Goal: Task Accomplishment & Management: Manage account settings

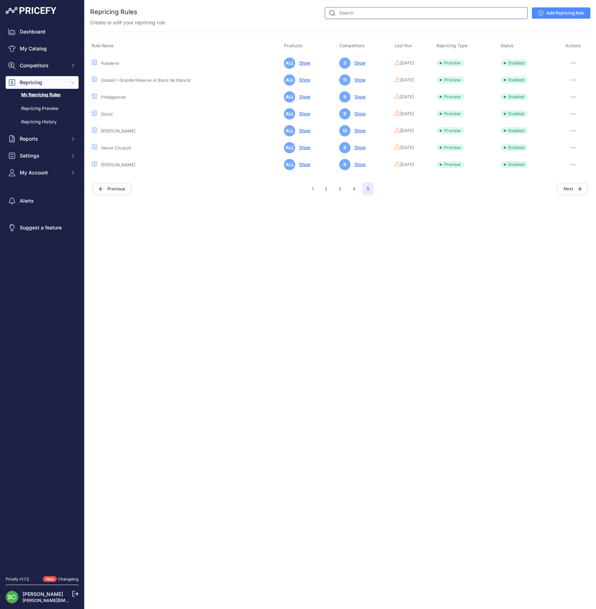
click at [372, 16] on input "text" at bounding box center [426, 13] width 203 height 12
type input "ruinart"
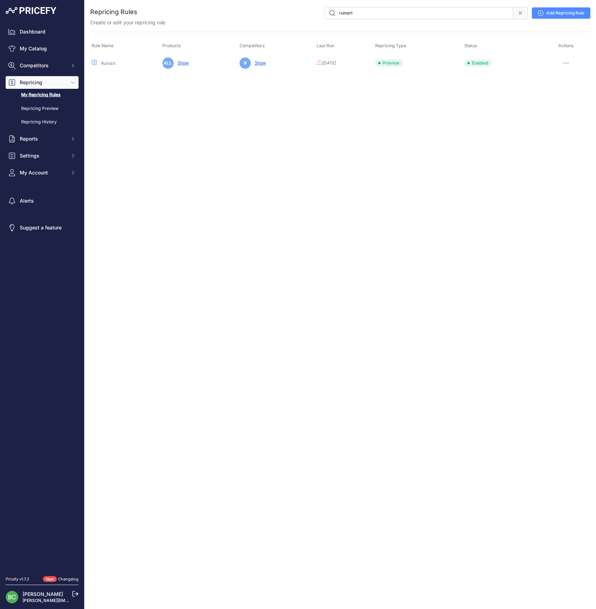
click at [567, 62] on icon "button" at bounding box center [567, 62] width 6 height 1
click at [560, 79] on link "Edit" at bounding box center [566, 77] width 45 height 11
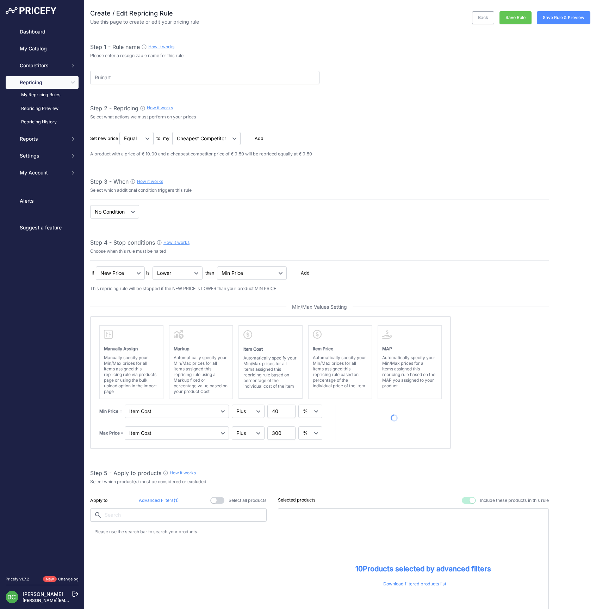
select select "percentage"
select select "7"
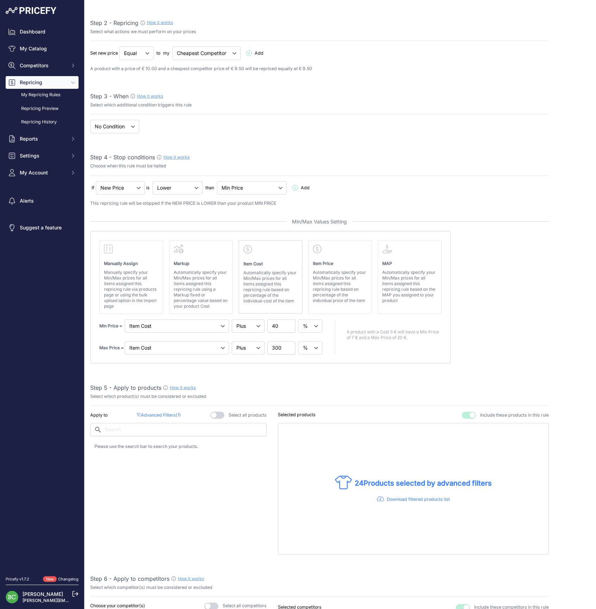
scroll to position [86, 0]
drag, startPoint x: 279, startPoint y: 325, endPoint x: 255, endPoint y: 324, distance: 24.7
click at [255, 324] on div "Min Price = Markup Item Cost Item Price 40" at bounding box center [211, 324] width 225 height 13
type input "4"
type input "50"
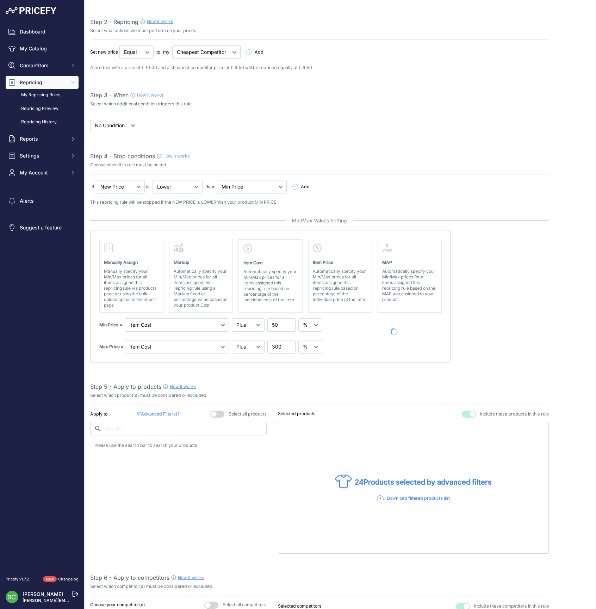
click at [308, 385] on div "Step 5 - Apply to products How it works" at bounding box center [319, 386] width 459 height 8
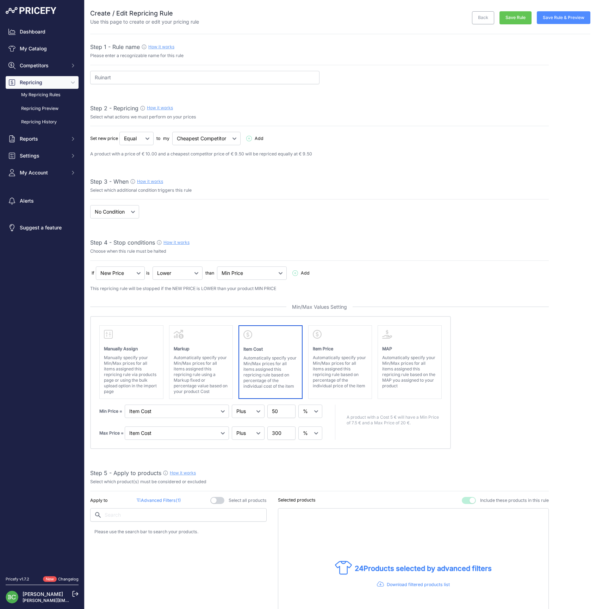
scroll to position [0, 0]
click at [569, 19] on button "Save Rule & Preview" at bounding box center [564, 17] width 54 height 13
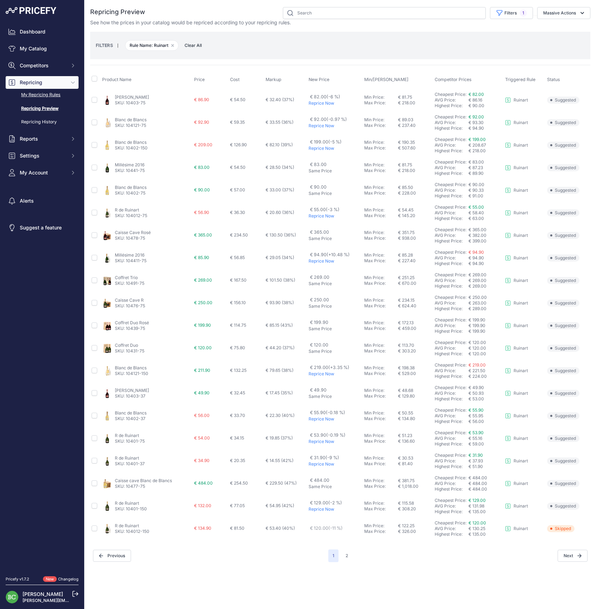
click at [43, 100] on link "My Repricing Rules" at bounding box center [42, 95] width 73 height 12
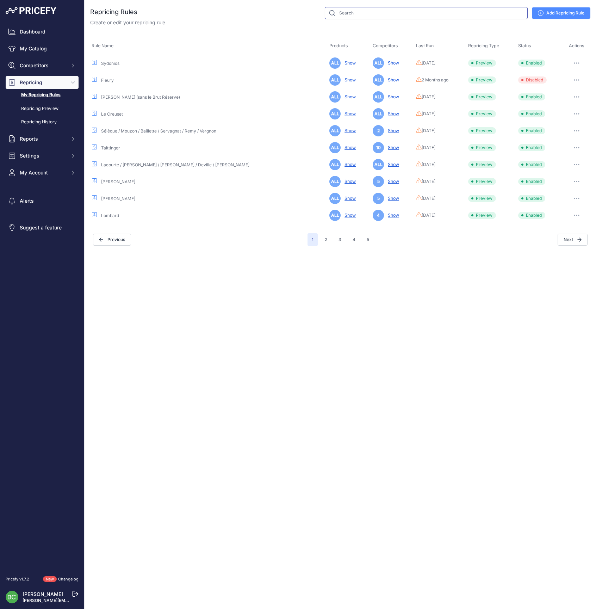
click at [353, 14] on input "text" at bounding box center [426, 13] width 203 height 12
type input "drappier"
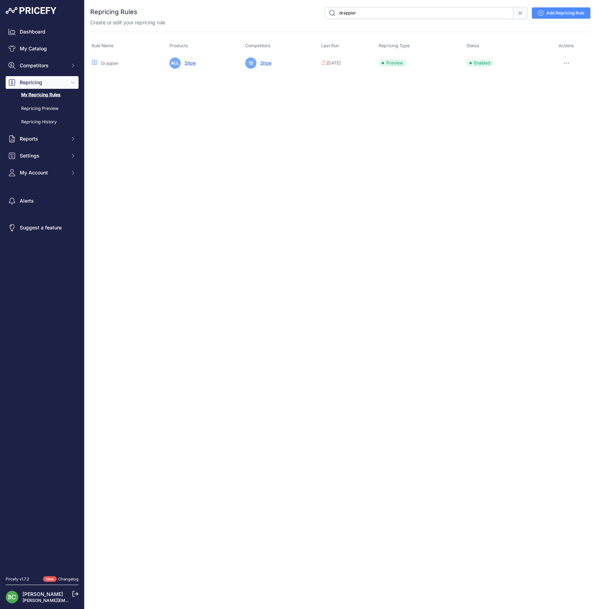
click at [569, 63] on icon "button" at bounding box center [567, 62] width 6 height 1
click at [568, 75] on link "Edit" at bounding box center [566, 77] width 45 height 11
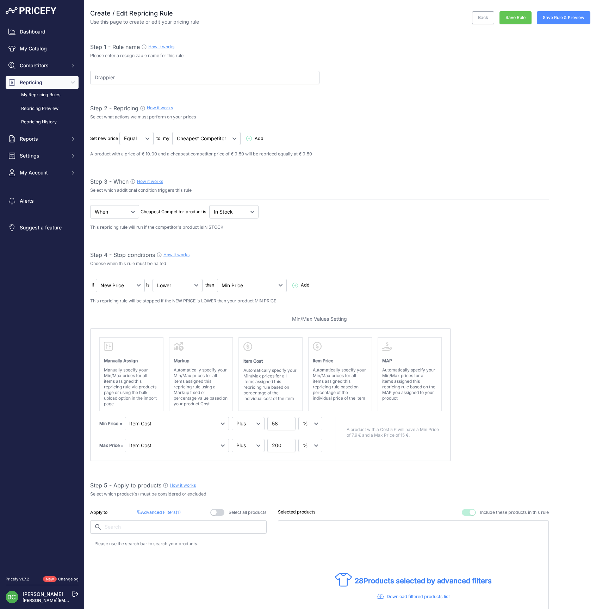
select select "percentage"
select select "7"
click at [563, 19] on button "Save Rule & Preview" at bounding box center [564, 17] width 54 height 13
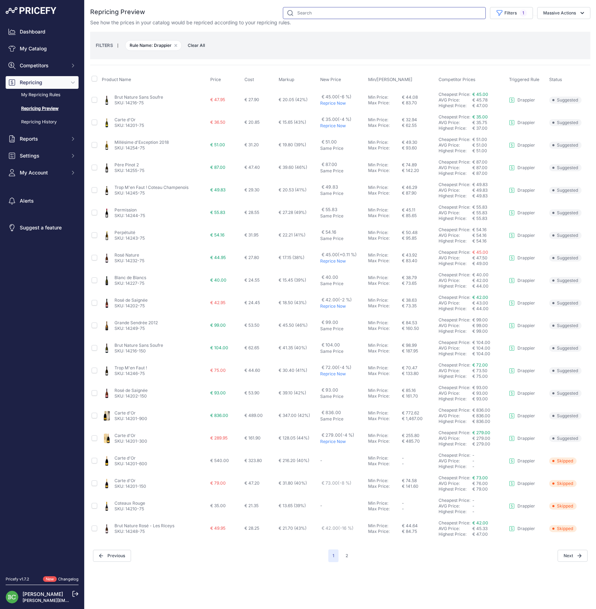
click at [320, 13] on input "text" at bounding box center [384, 13] width 203 height 12
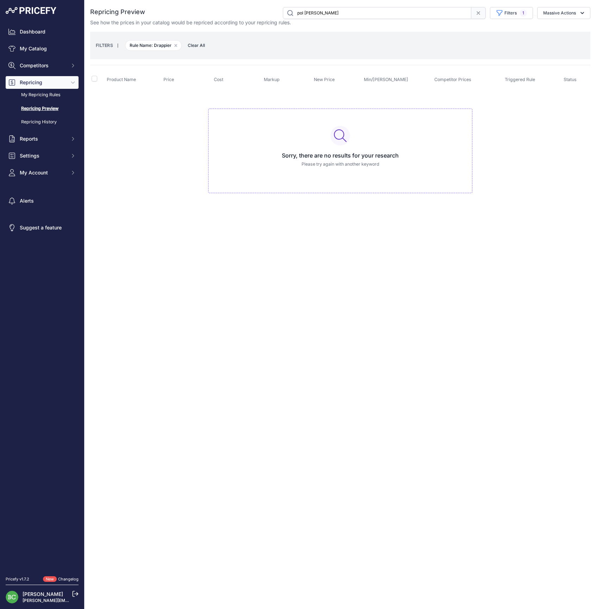
type input "pol Roger"
drag, startPoint x: 312, startPoint y: 27, endPoint x: 49, endPoint y: 105, distance: 274.5
click at [50, 101] on link "My Repricing Rules" at bounding box center [42, 95] width 73 height 12
click at [45, 101] on link "My Repricing Rules" at bounding box center [42, 95] width 73 height 12
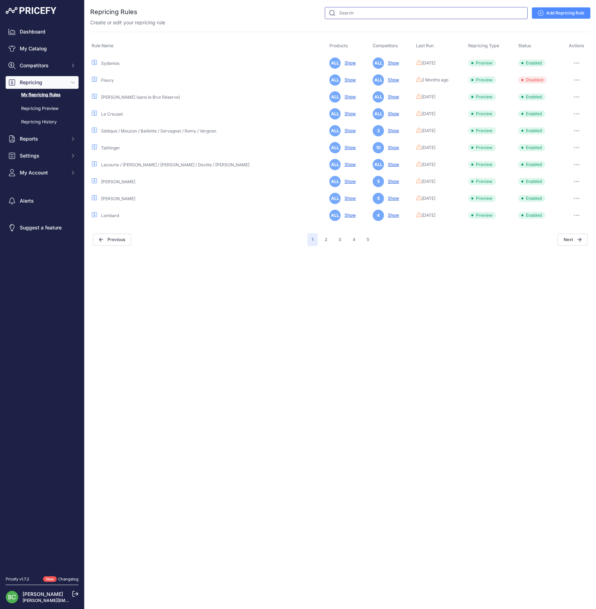
click at [357, 16] on input "text" at bounding box center [426, 13] width 203 height 12
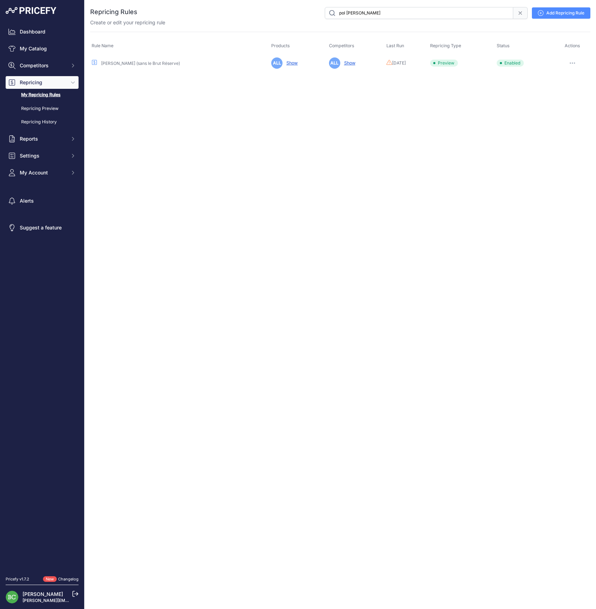
type input "pol Roger"
drag, startPoint x: 343, startPoint y: 29, endPoint x: 571, endPoint y: 60, distance: 230.2
click at [571, 60] on table "Rule Name Products Competitors Last Run Repricing Type Status Actions" at bounding box center [340, 73] width 501 height 34
click at [572, 75] on div "You are not connected to the internet. Repricing Rules" at bounding box center [340, 39] width 501 height 79
click at [571, 62] on icon "button" at bounding box center [573, 62] width 6 height 1
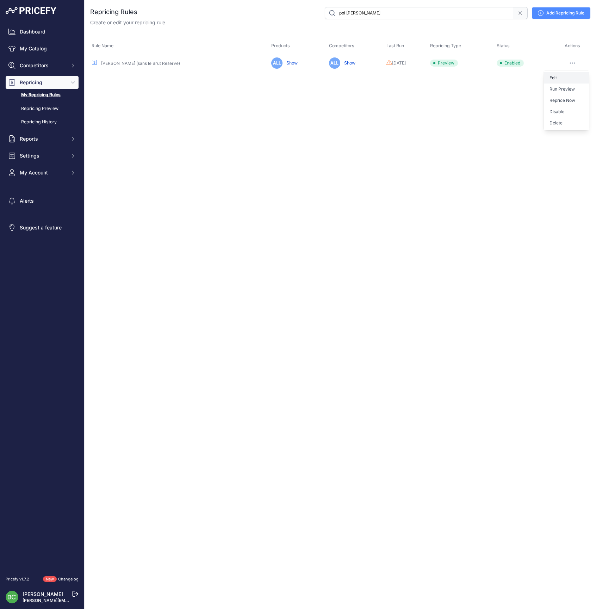
click at [568, 76] on link "Edit" at bounding box center [566, 77] width 45 height 11
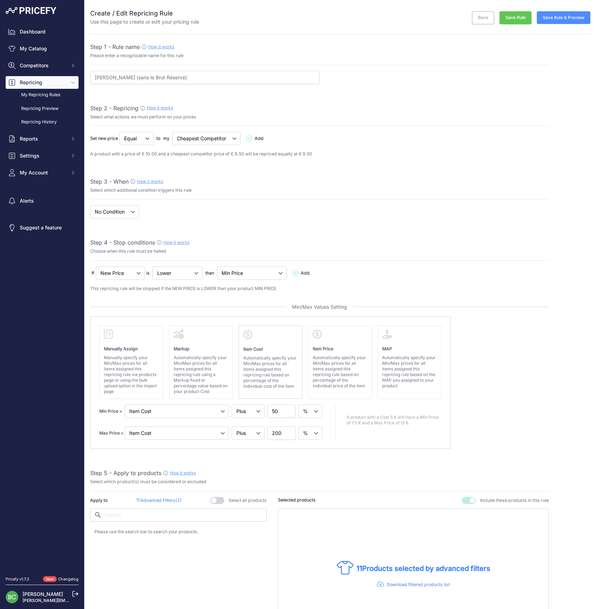
select select "percentage"
select select "7"
drag, startPoint x: 264, startPoint y: 409, endPoint x: 256, endPoint y: 409, distance: 8.5
click at [256, 409] on div "Min Price = Markup Item Cost Item Price 50" at bounding box center [211, 411] width 225 height 13
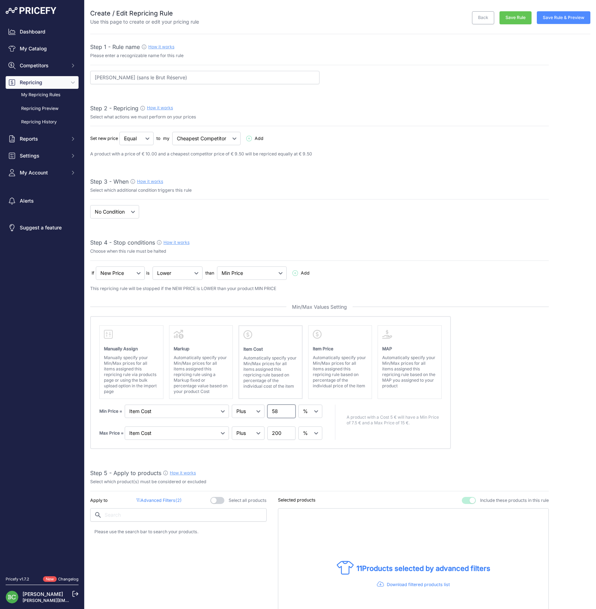
type input "58"
click at [570, 18] on button "Save Rule & Preview" at bounding box center [564, 17] width 54 height 13
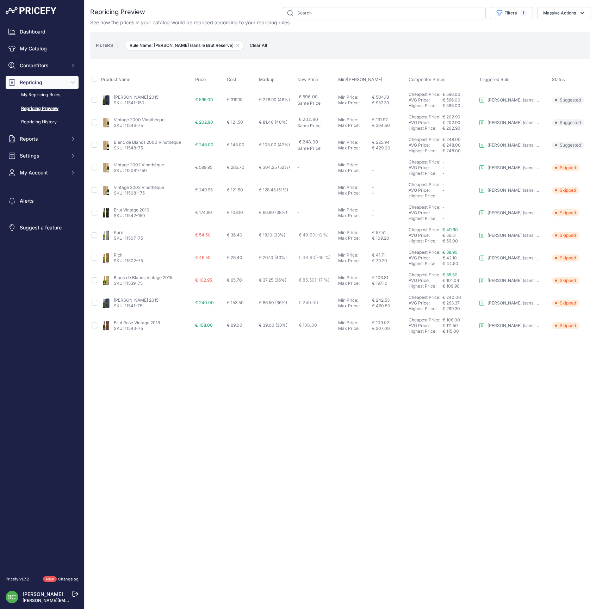
click at [119, 274] on td "Blanc de Blancs Vintage 2015 SKU: 11539-75" at bounding box center [147, 280] width 94 height 23
click at [119, 255] on link "Rich" at bounding box center [118, 254] width 9 height 5
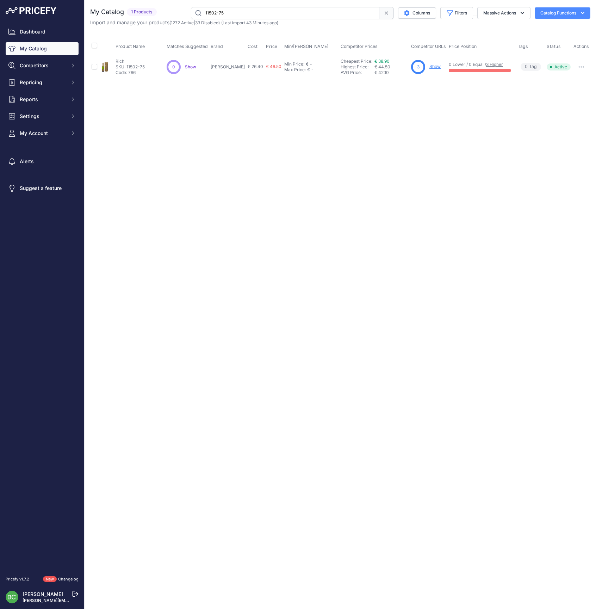
click at [432, 67] on link "Show" at bounding box center [435, 66] width 11 height 5
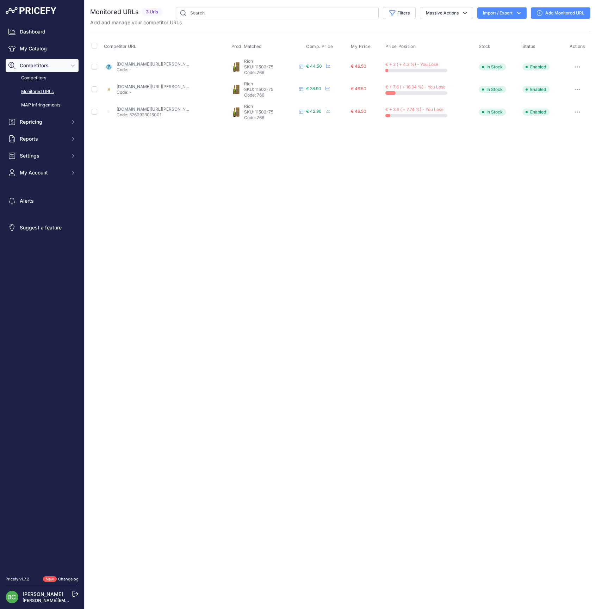
click at [142, 64] on link "[DOMAIN_NAME][URL][PERSON_NAME]" at bounding box center [157, 63] width 80 height 5
click at [143, 85] on link "champagnesetvins.com/produit/pol-roger-rich-bouteille/" at bounding box center [157, 86] width 80 height 5
click at [148, 109] on link "we-love-bubbles.fr/pol-roger-rich-demi-sec" at bounding box center [157, 108] width 80 height 5
click at [33, 83] on link "Competitors" at bounding box center [42, 78] width 73 height 12
